Goal: Task Accomplishment & Management: Complete application form

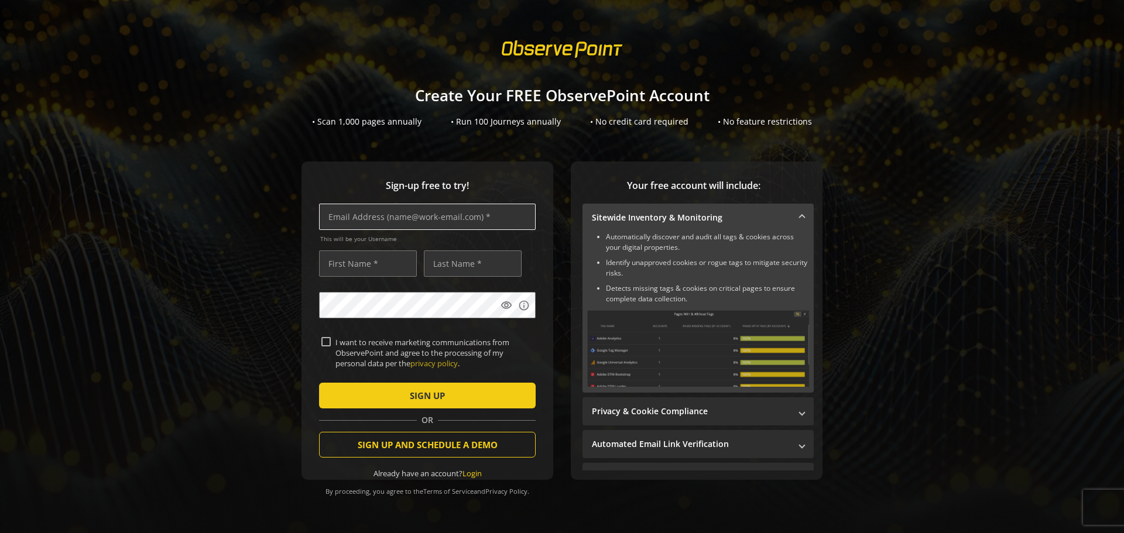
click at [374, 215] on input "text" at bounding box center [427, 217] width 217 height 26
type input "shop@fightelite.sk"
click at [350, 264] on input "text" at bounding box center [368, 264] width 98 height 26
type input "Martin"
type input "Sklenár"
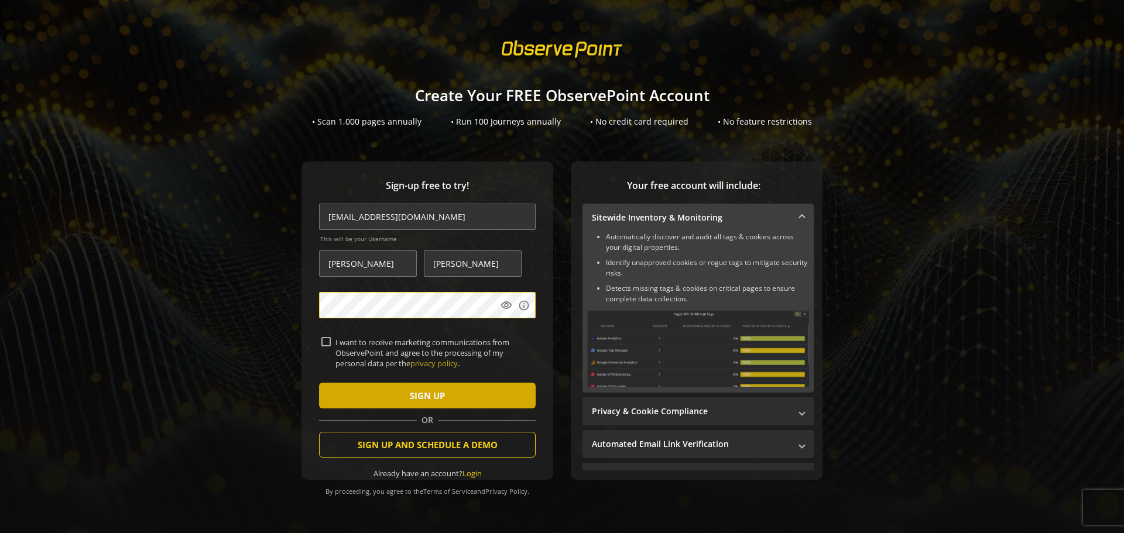
click at [372, 393] on span "submit" at bounding box center [427, 396] width 217 height 28
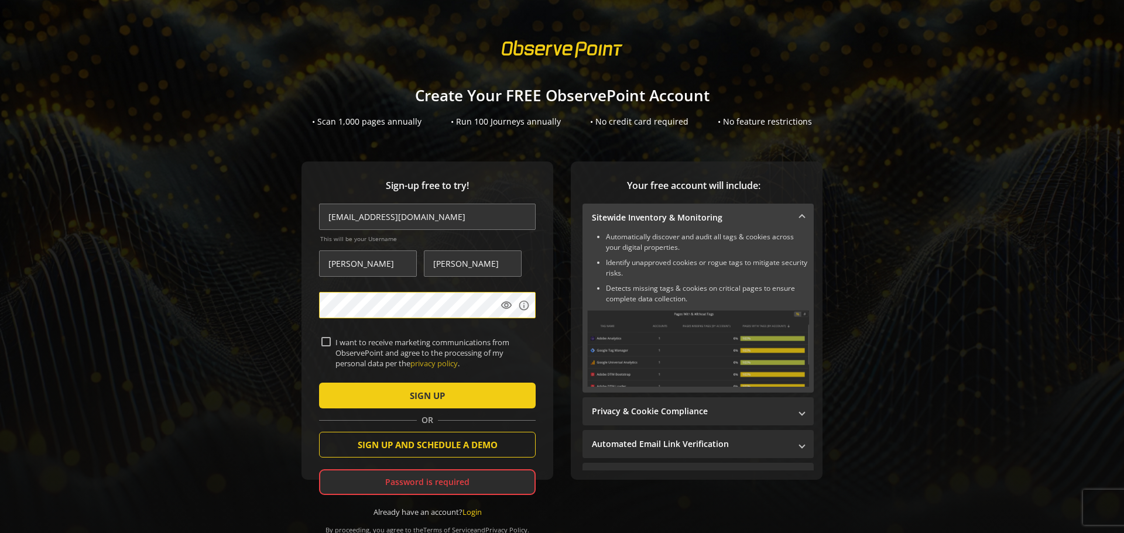
click at [319, 383] on button "SIGN UP" at bounding box center [427, 396] width 217 height 26
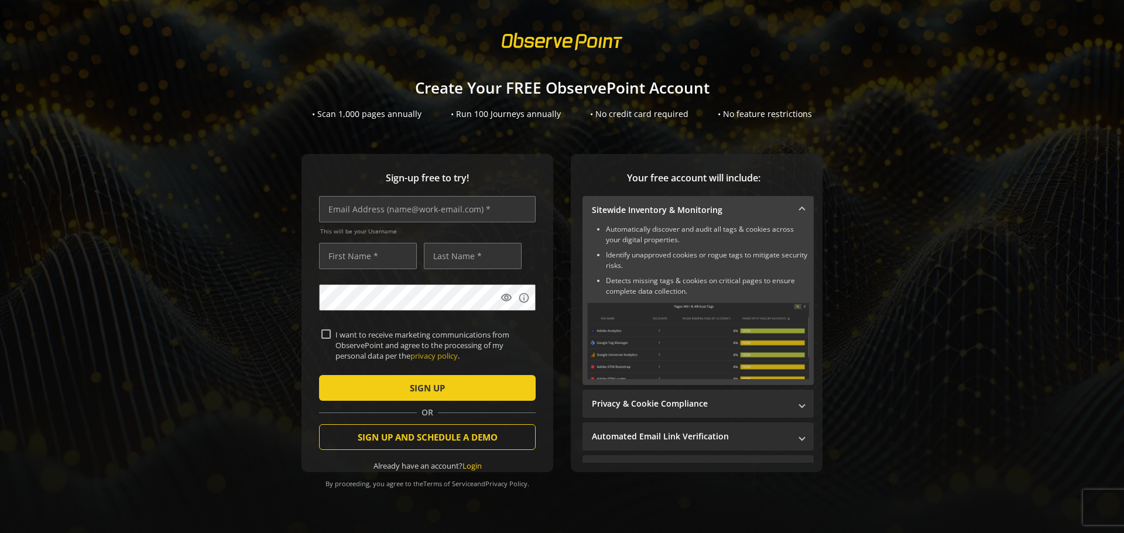
scroll to position [13, 0]
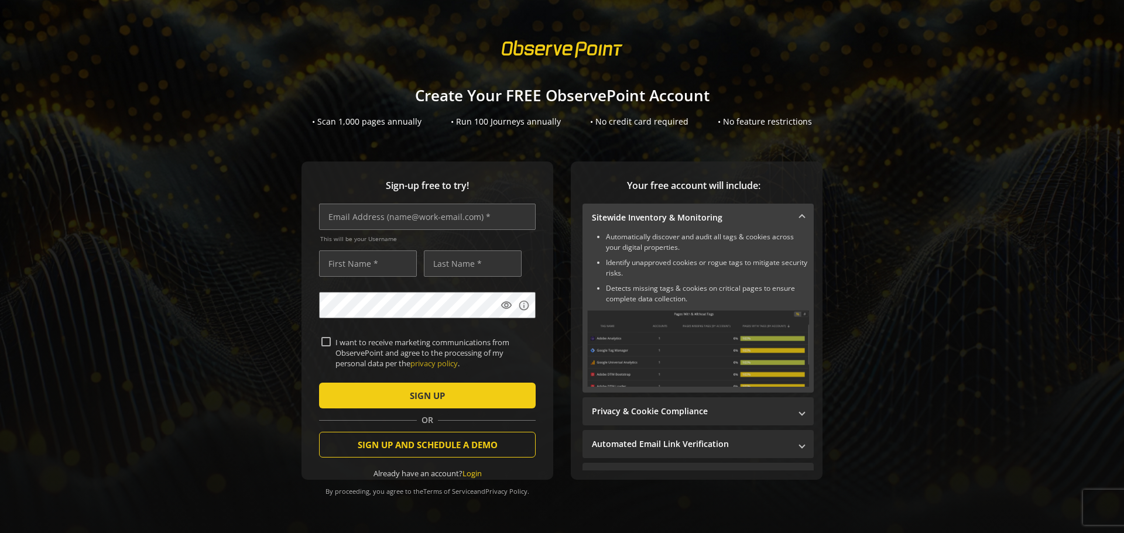
drag, startPoint x: 626, startPoint y: 135, endPoint x: 634, endPoint y: 126, distance: 11.6
